Goal: Transaction & Acquisition: Obtain resource

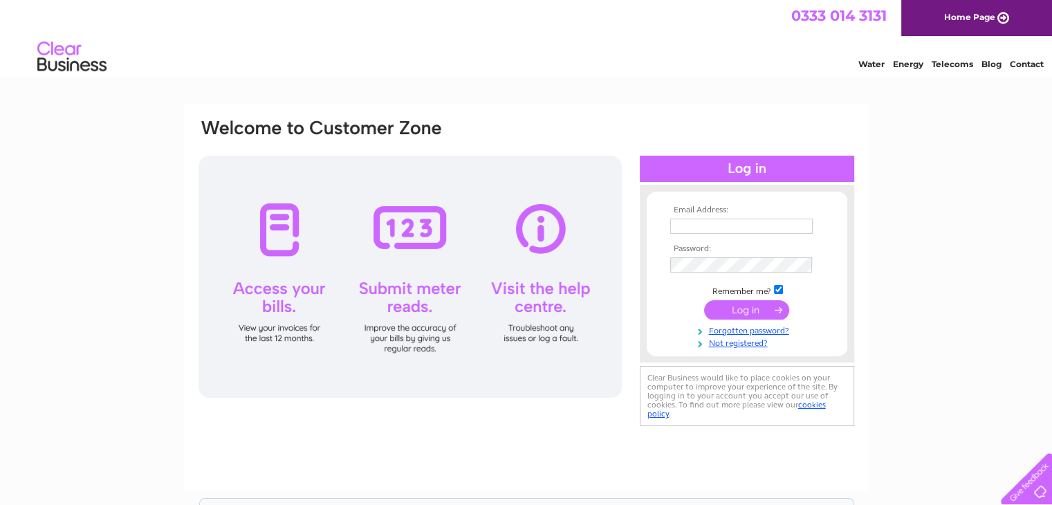
click at [763, 224] on input "text" at bounding box center [741, 226] width 143 height 15
type input "EVELYN@CARPAINTREPAIR.CO.UK"
click at [704, 301] on input "submit" at bounding box center [746, 310] width 85 height 19
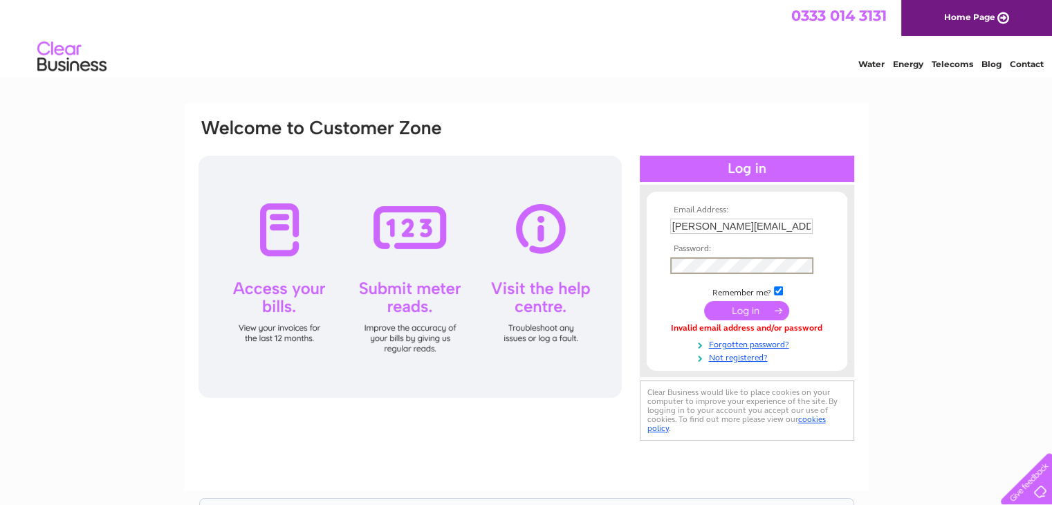
click at [704, 301] on input "submit" at bounding box center [746, 310] width 85 height 19
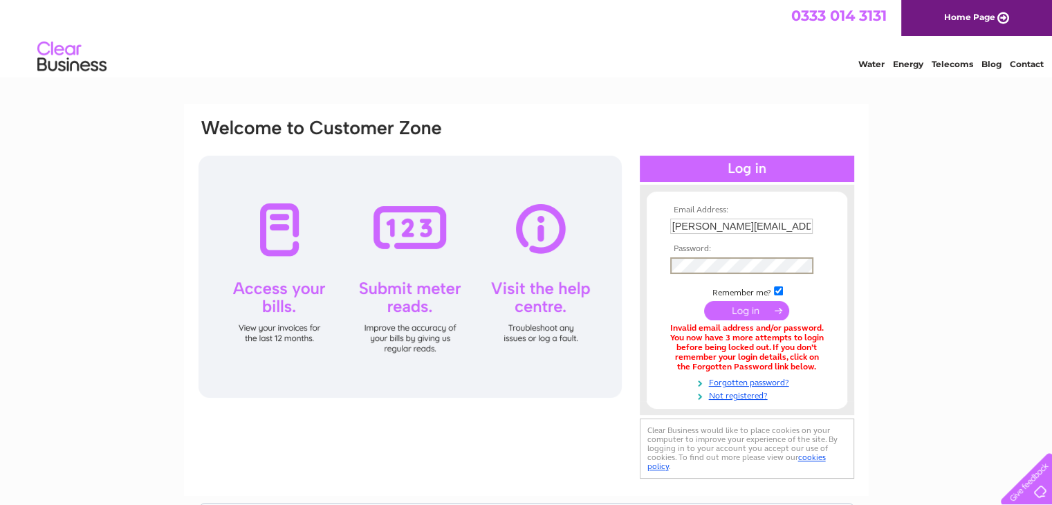
click at [704, 301] on input "submit" at bounding box center [746, 310] width 85 height 19
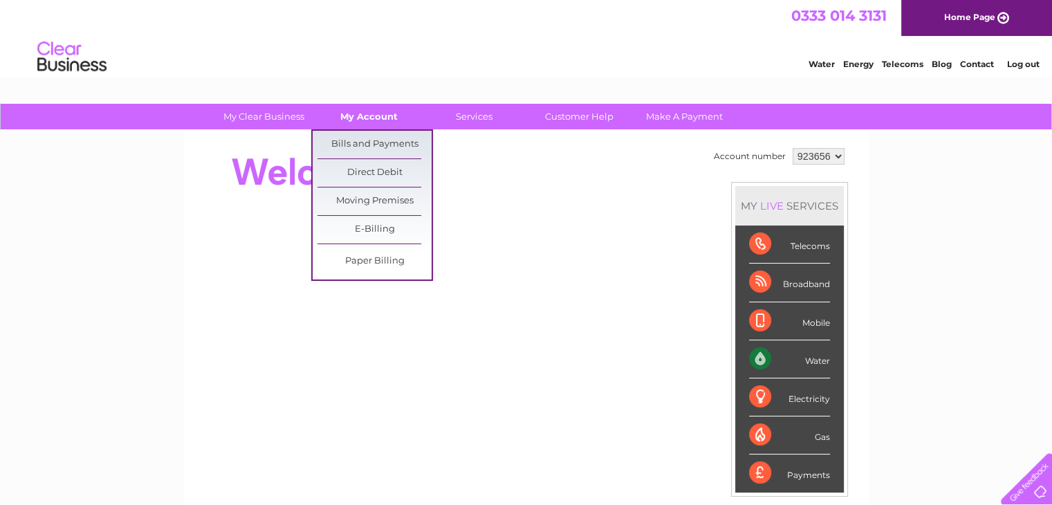
click at [363, 122] on link "My Account" at bounding box center [369, 117] width 114 height 26
click at [361, 142] on link "Bills and Payments" at bounding box center [375, 145] width 114 height 28
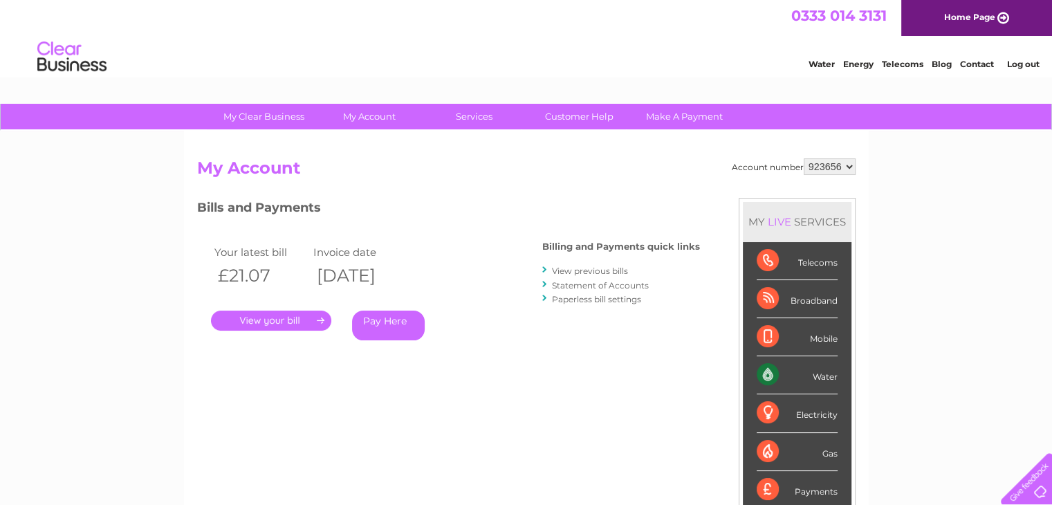
click at [819, 164] on select "923656 934678" at bounding box center [830, 166] width 52 height 17
select select "934678"
click at [804, 158] on select "923656 934678" at bounding box center [830, 166] width 52 height 17
click at [266, 323] on link "." at bounding box center [271, 321] width 120 height 20
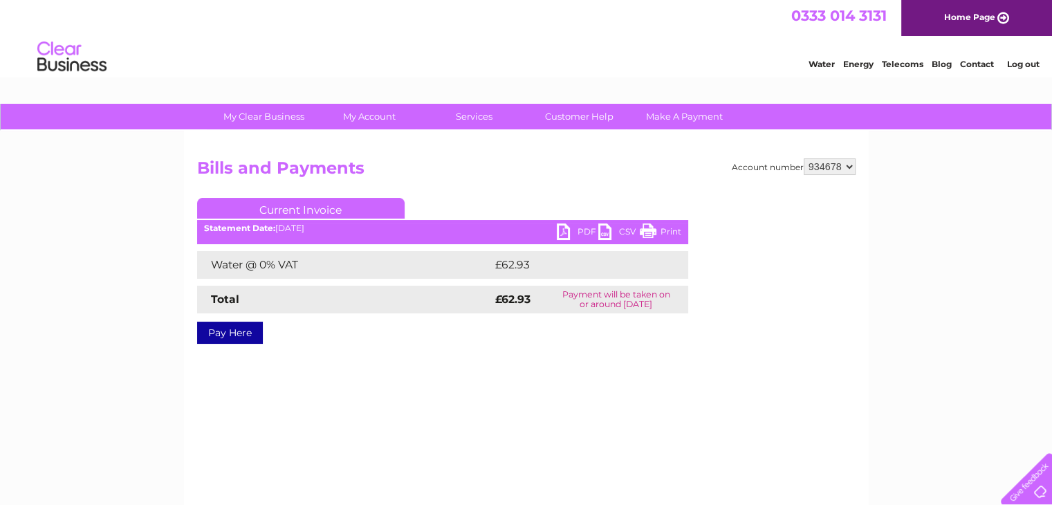
click at [574, 231] on link "PDF" at bounding box center [578, 233] width 42 height 20
click at [573, 225] on link "PDF" at bounding box center [578, 233] width 42 height 20
click at [567, 231] on link "PDF" at bounding box center [578, 233] width 42 height 20
click at [594, 232] on link "PDF" at bounding box center [578, 233] width 42 height 20
click at [631, 233] on link "CSV" at bounding box center [620, 233] width 42 height 20
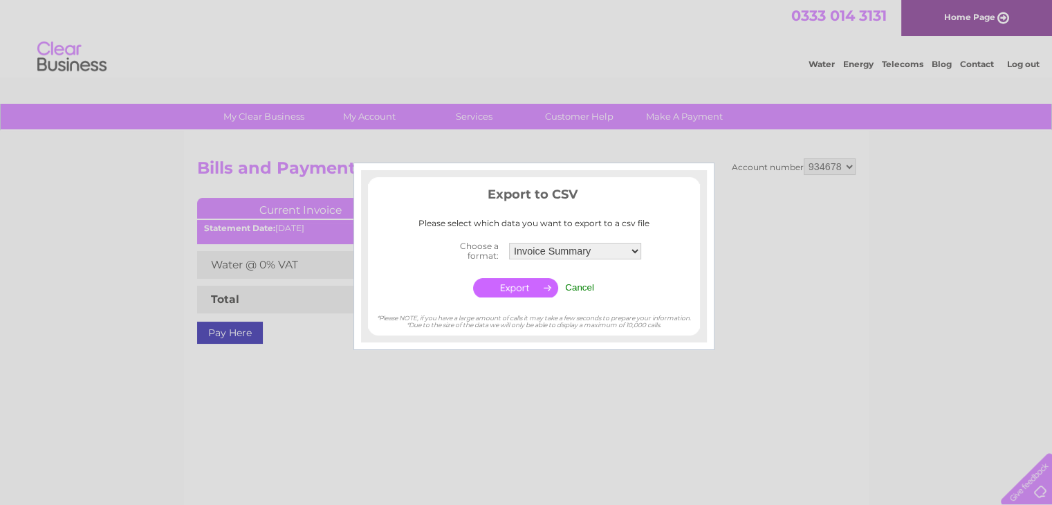
click at [769, 213] on div at bounding box center [526, 252] width 1052 height 505
click at [579, 286] on input "Cancel" at bounding box center [579, 287] width 29 height 10
